Goal: Entertainment & Leisure: Consume media (video, audio)

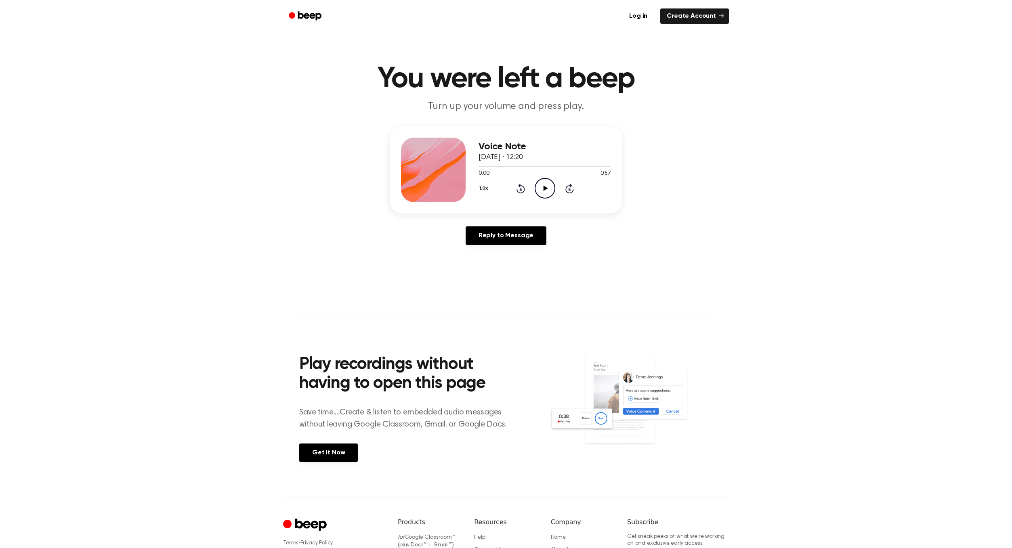
click at [548, 191] on icon "Play Audio" at bounding box center [545, 188] width 21 height 21
click at [549, 189] on icon "Play Audio" at bounding box center [545, 188] width 21 height 21
click at [548, 190] on icon "Play Audio" at bounding box center [545, 188] width 21 height 21
click at [547, 183] on icon "Play Audio" at bounding box center [545, 188] width 21 height 21
click at [543, 191] on icon "Play Audio" at bounding box center [545, 188] width 21 height 21
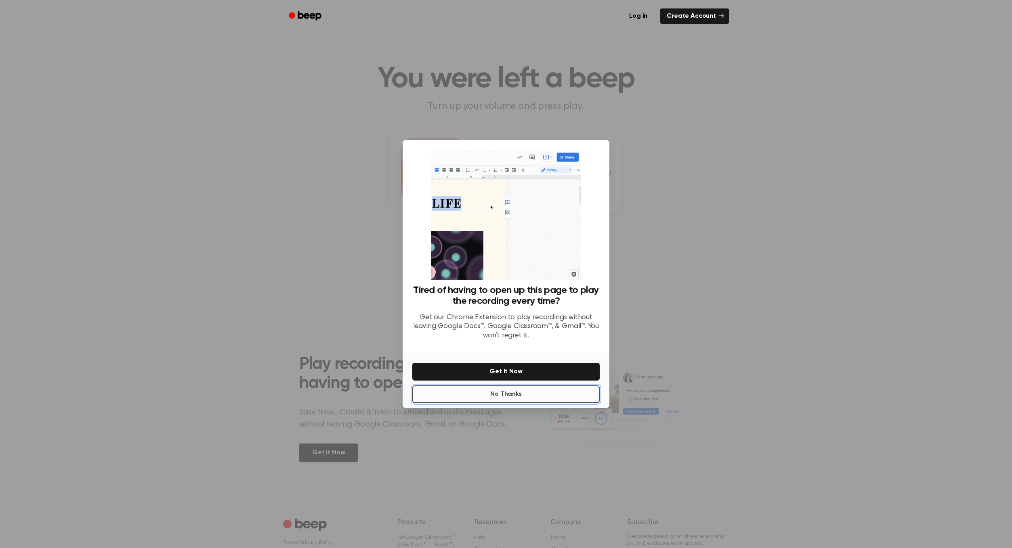
click at [508, 394] on button "No Thanks" at bounding box center [505, 395] width 187 height 18
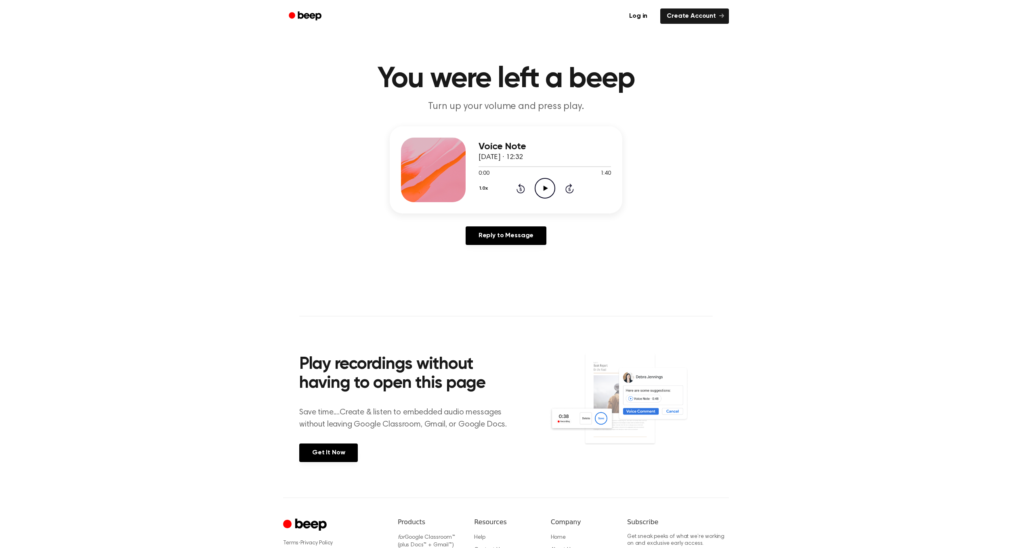
click at [544, 187] on icon at bounding box center [545, 188] width 4 height 5
click at [542, 188] on icon "Play Audio" at bounding box center [545, 188] width 21 height 21
click at [539, 188] on icon "Play Audio" at bounding box center [545, 188] width 21 height 21
click at [540, 185] on icon "Play Audio" at bounding box center [545, 188] width 21 height 21
